Goal: Contribute content: Add original content to the website for others to see

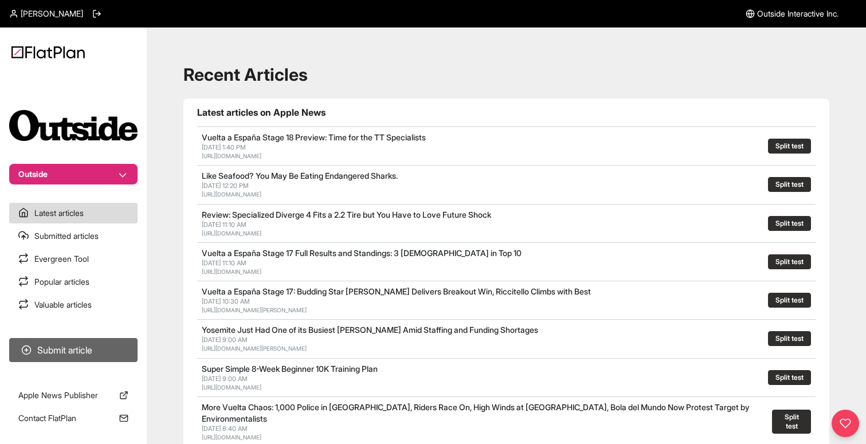
click at [68, 345] on button "Submit article" at bounding box center [73, 350] width 128 height 24
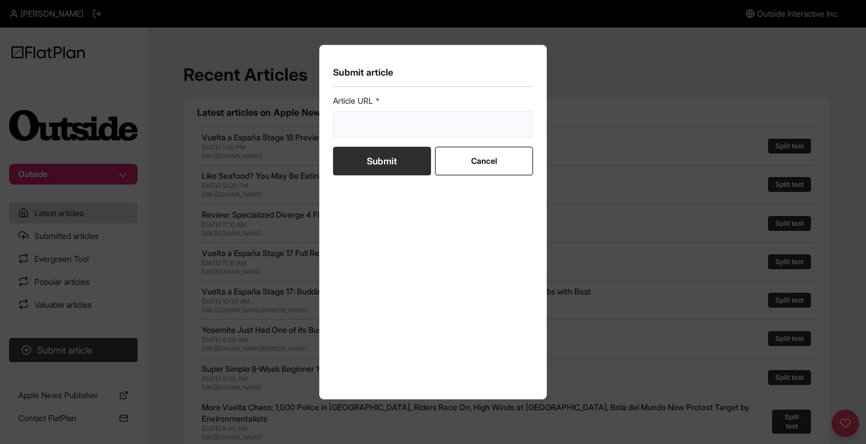
click at [408, 120] on input "url" at bounding box center [433, 124] width 201 height 26
paste input "[URL][DOMAIN_NAME]"
type input "[URL][DOMAIN_NAME]"
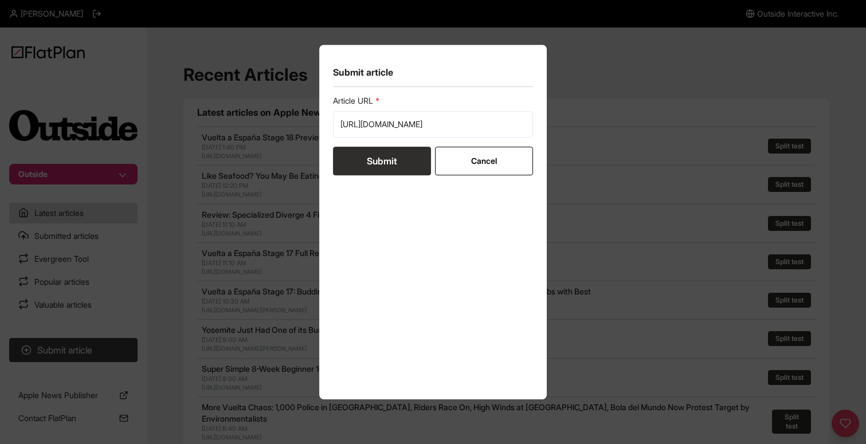
click at [376, 158] on button "Submit" at bounding box center [382, 161] width 98 height 29
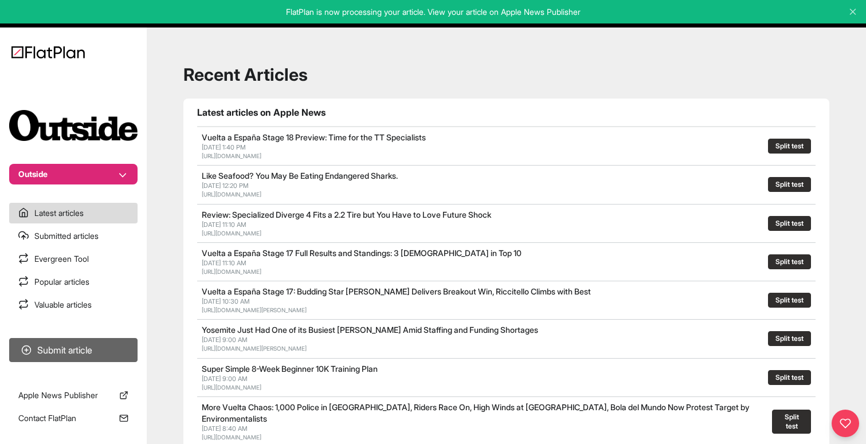
click at [82, 341] on button "Submit article" at bounding box center [73, 350] width 128 height 24
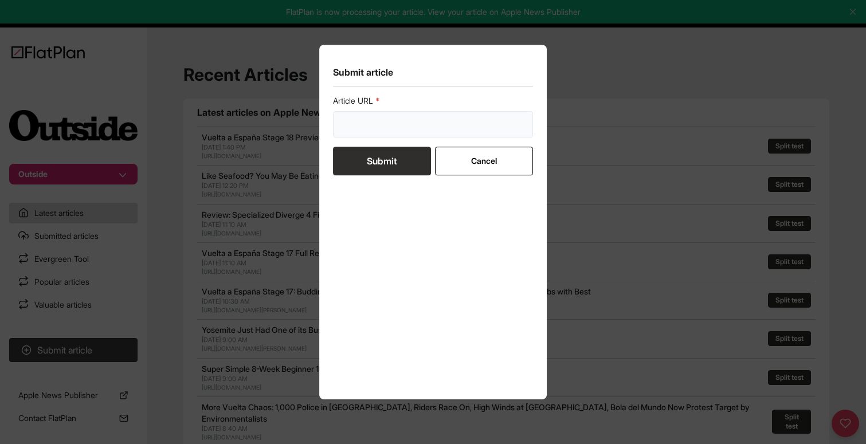
click at [403, 123] on input "url" at bounding box center [433, 124] width 201 height 26
paste input "[URL][DOMAIN_NAME]"
type input "[URL][DOMAIN_NAME]"
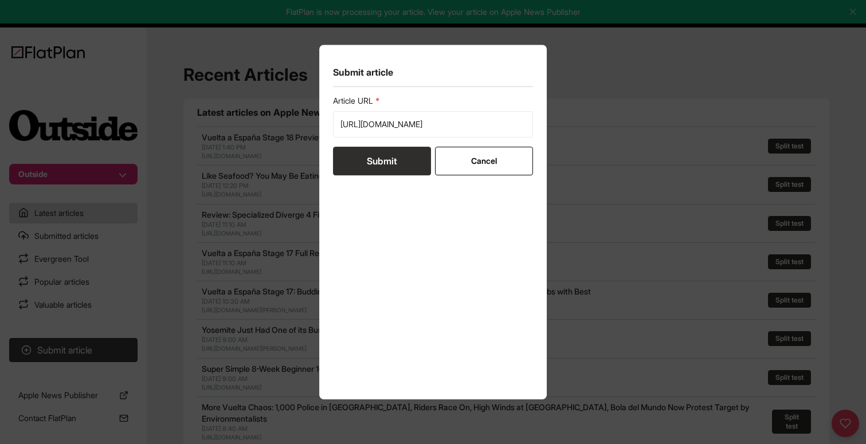
click at [376, 151] on button "Submit" at bounding box center [382, 161] width 98 height 29
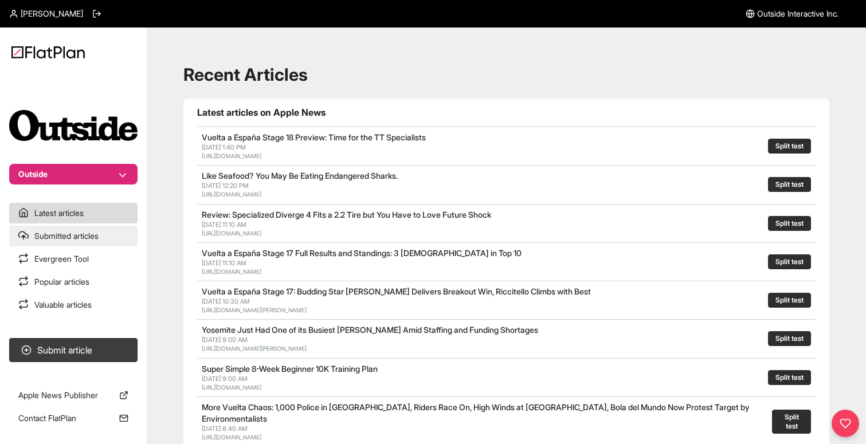
click at [96, 237] on link "Submitted articles" at bounding box center [73, 236] width 128 height 21
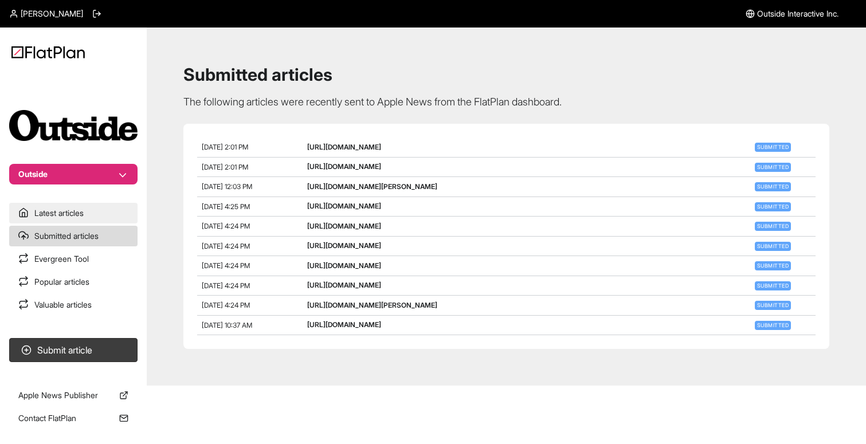
click at [91, 211] on link "Latest articles" at bounding box center [73, 213] width 128 height 21
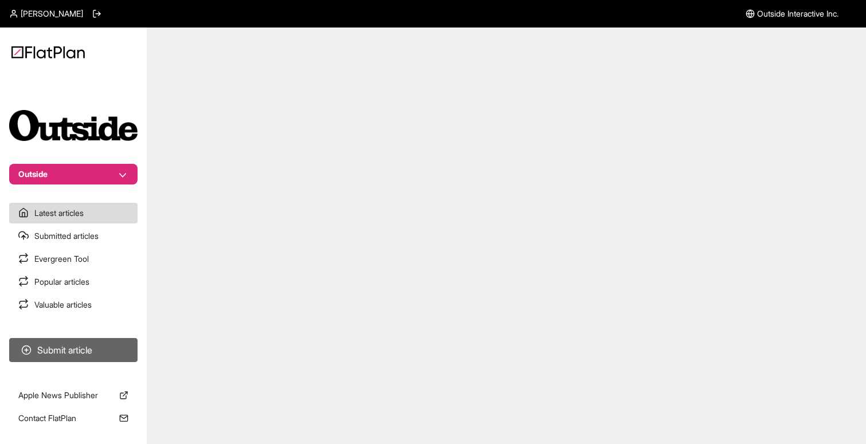
click at [82, 339] on button "Submit article" at bounding box center [73, 350] width 128 height 24
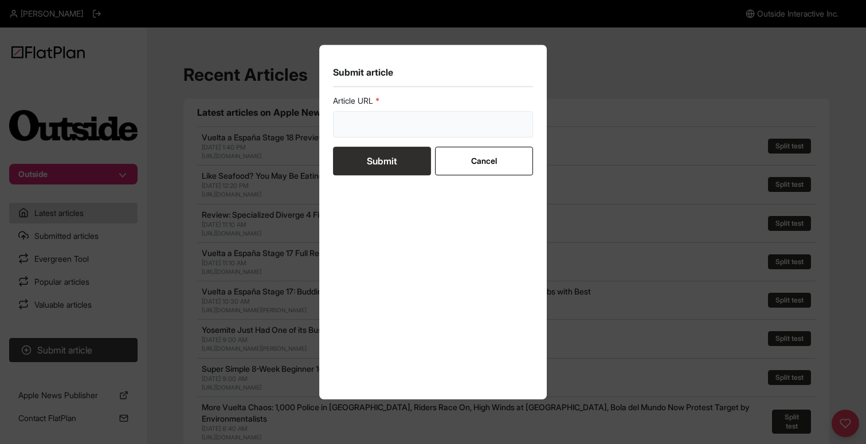
click at [363, 132] on input "url" at bounding box center [433, 124] width 201 height 26
paste input "https://www.backpacker.com/gear/apparel/jacket-reviews/best-mens-rain-jackets/"
type input "https://www.backpacker.com/gear/apparel/jacket-reviews/best-mens-rain-jackets/"
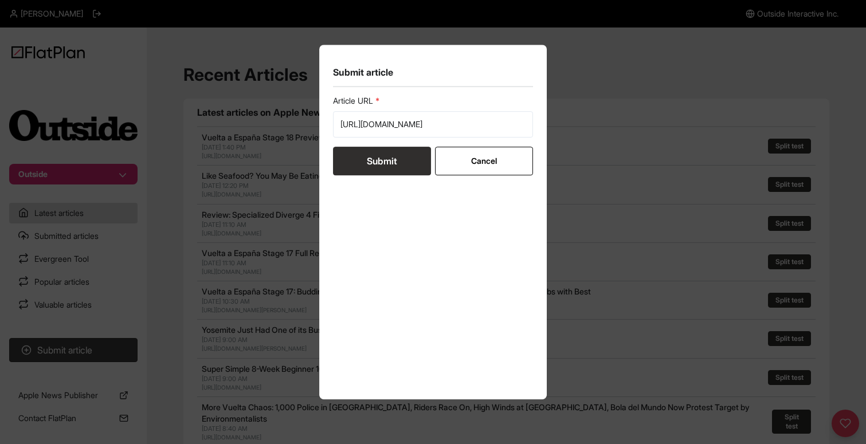
click at [361, 156] on button "Submit" at bounding box center [382, 161] width 98 height 29
